Goal: Information Seeking & Learning: Learn about a topic

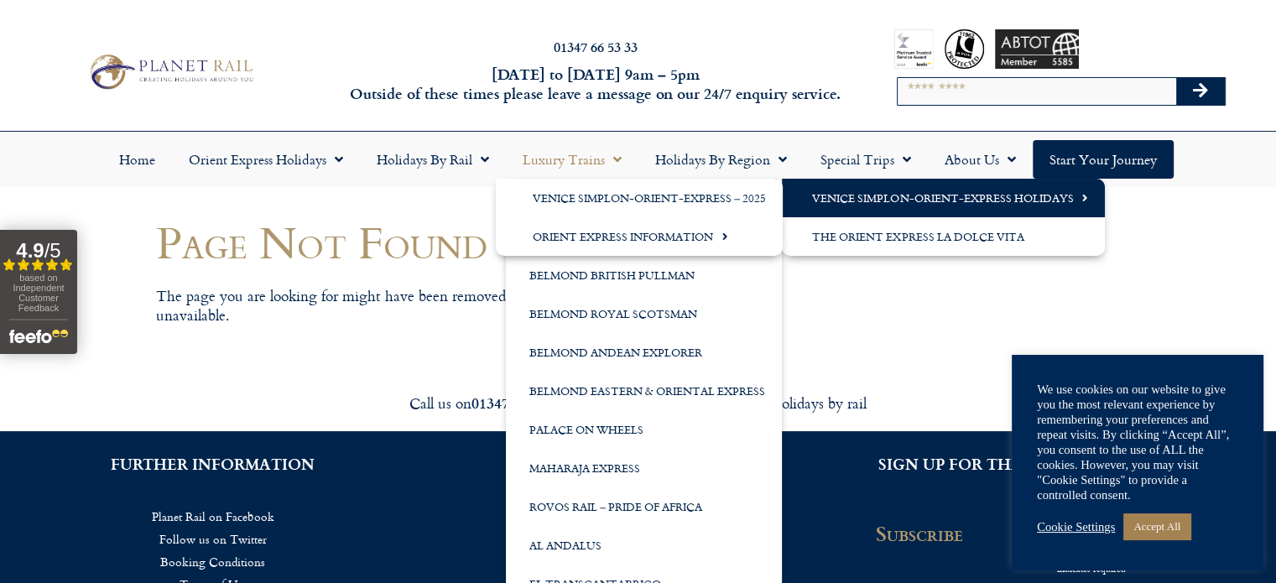
click at [884, 203] on link "Venice Simplon-Orient-Express Holidays" at bounding box center [943, 198] width 323 height 39
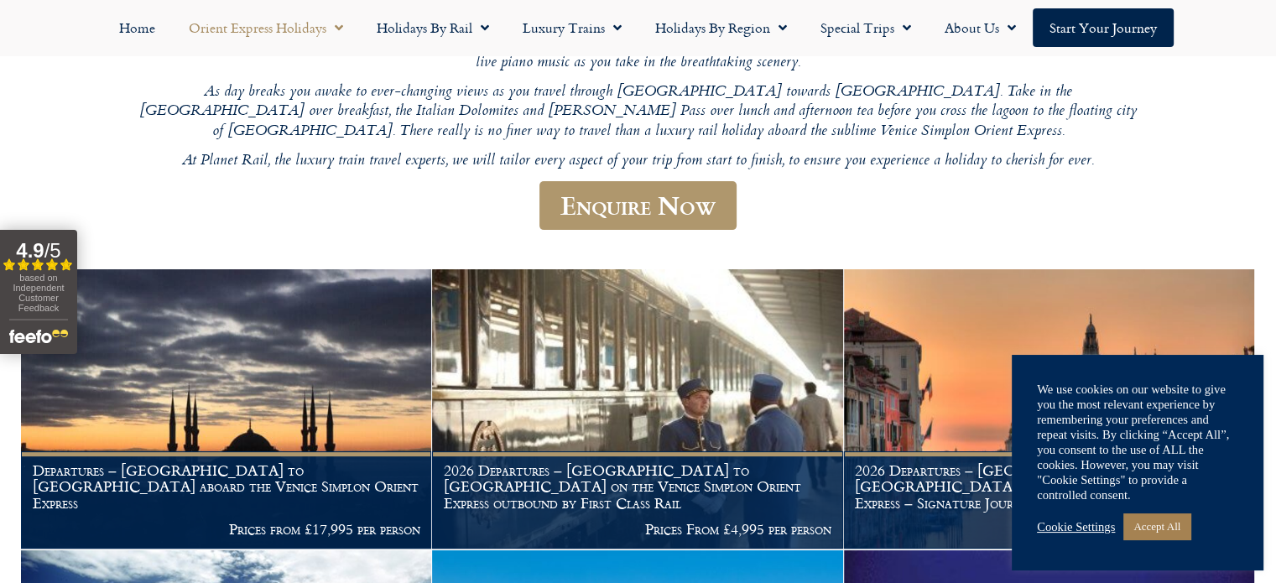
scroll to position [390, 0]
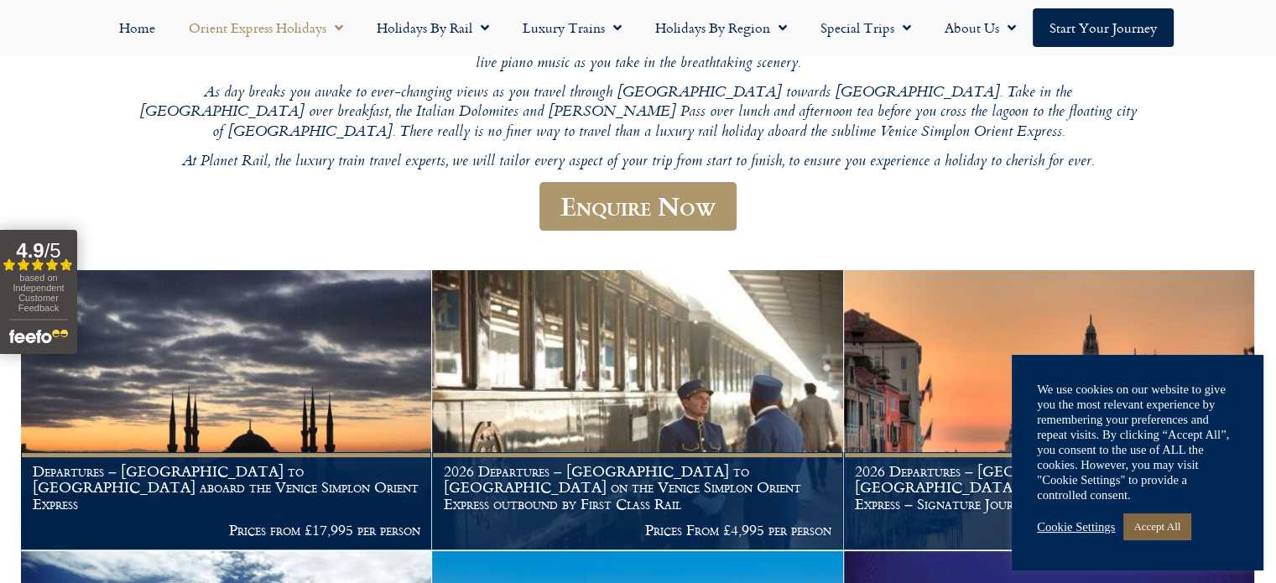
click at [1170, 538] on link "Accept All" at bounding box center [1156, 526] width 67 height 26
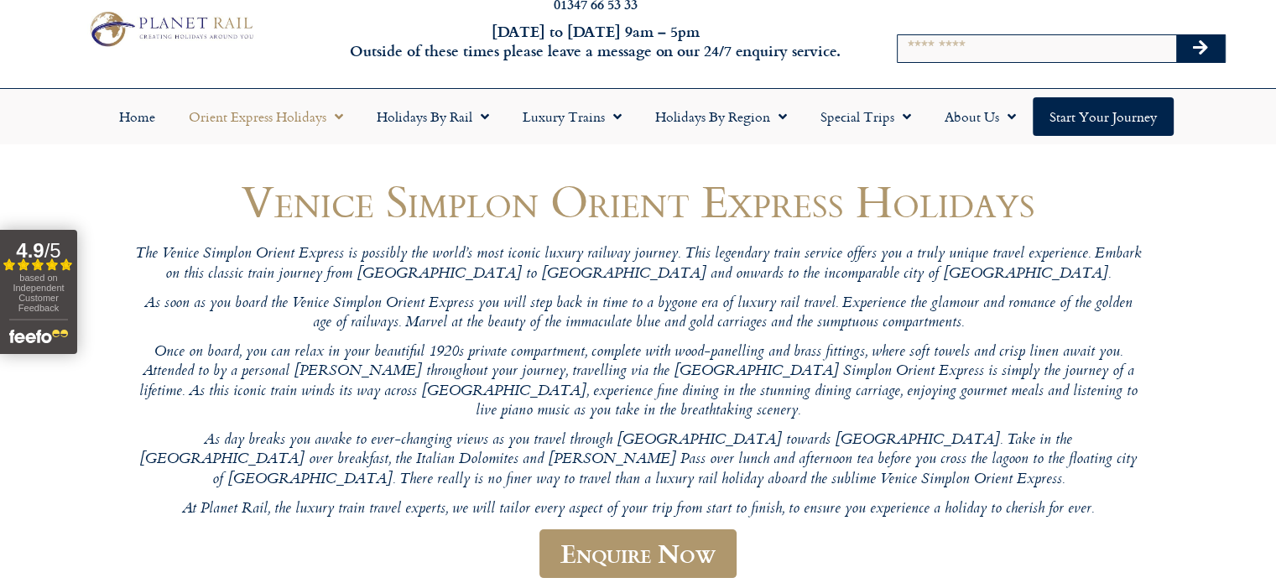
scroll to position [0, 0]
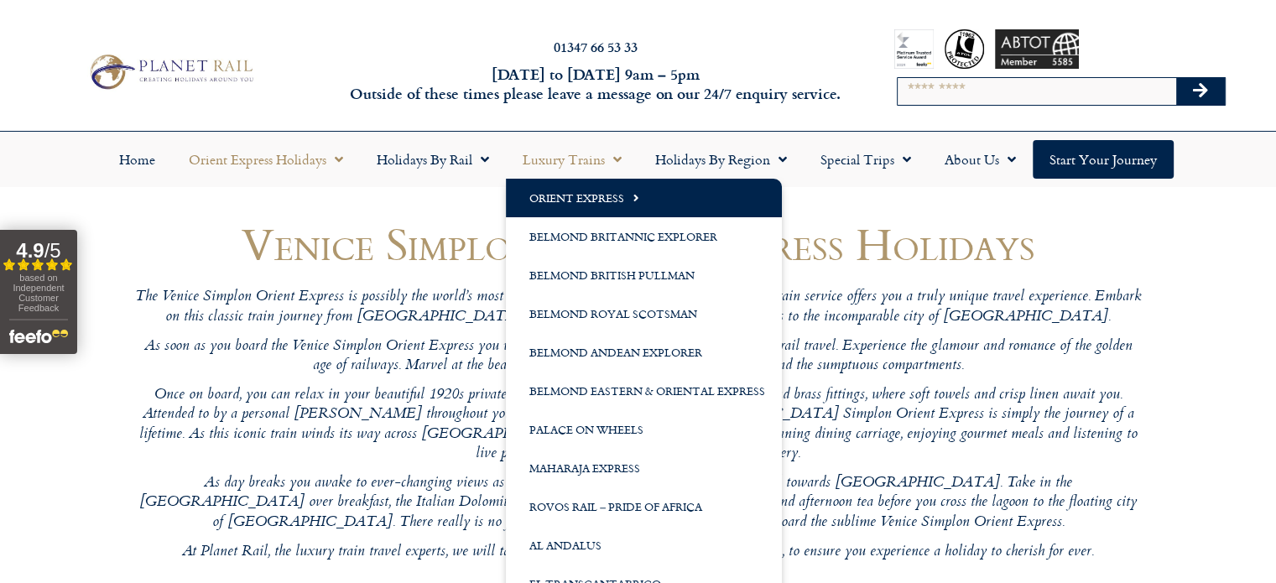
click at [544, 158] on link "Luxury Trains" at bounding box center [572, 159] width 133 height 39
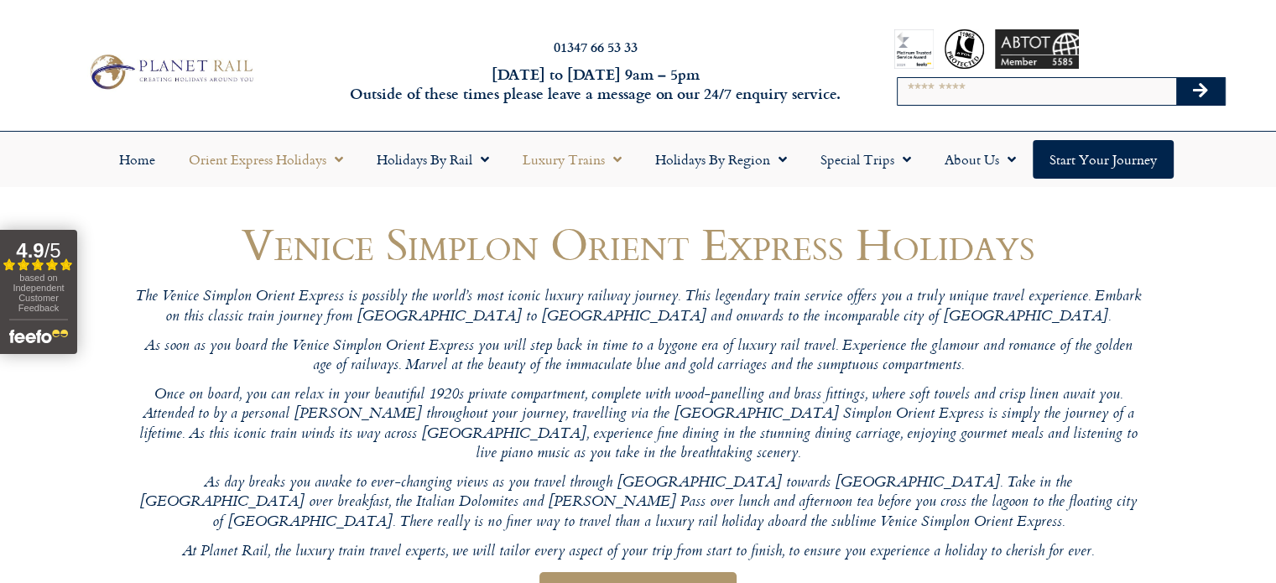
click at [547, 153] on link "Luxury Trains" at bounding box center [572, 159] width 133 height 39
click at [551, 160] on link "Luxury Trains" at bounding box center [572, 159] width 133 height 39
click at [332, 148] on span "Menu" at bounding box center [334, 159] width 17 height 30
click at [294, 154] on link "Orient Express Holidays" at bounding box center [266, 159] width 188 height 39
click at [292, 154] on link "Orient Express Holidays" at bounding box center [266, 159] width 188 height 39
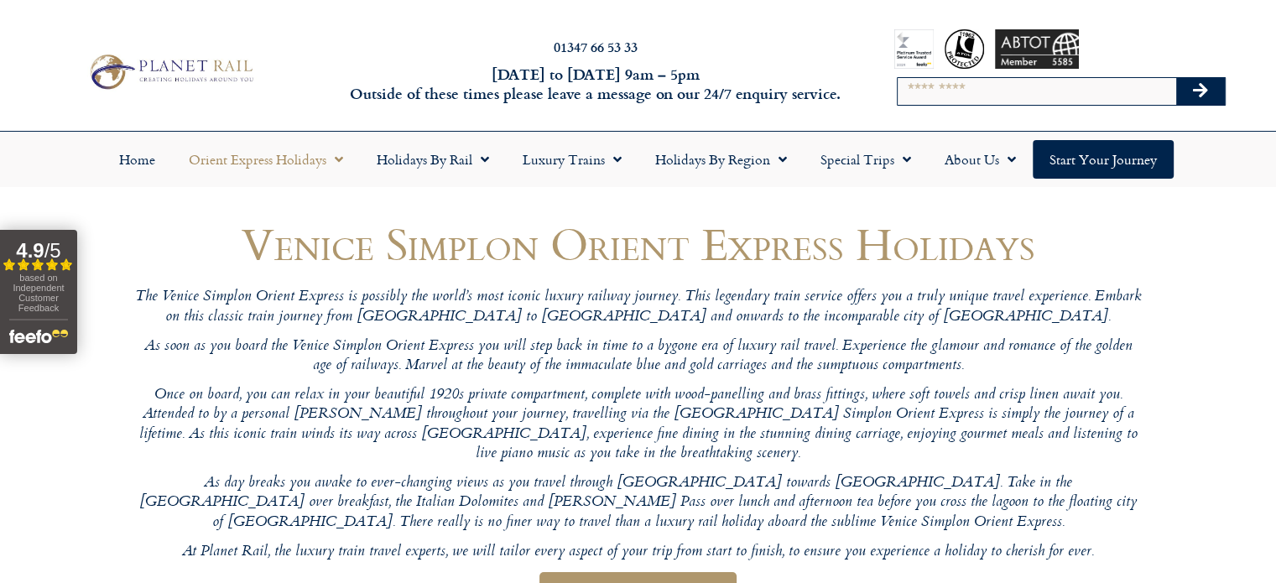
click at [289, 157] on link "Orient Express Holidays" at bounding box center [266, 159] width 188 height 39
click at [343, 161] on link "Orient Express Holidays" at bounding box center [266, 159] width 188 height 39
